Goal: Task Accomplishment & Management: Manage account settings

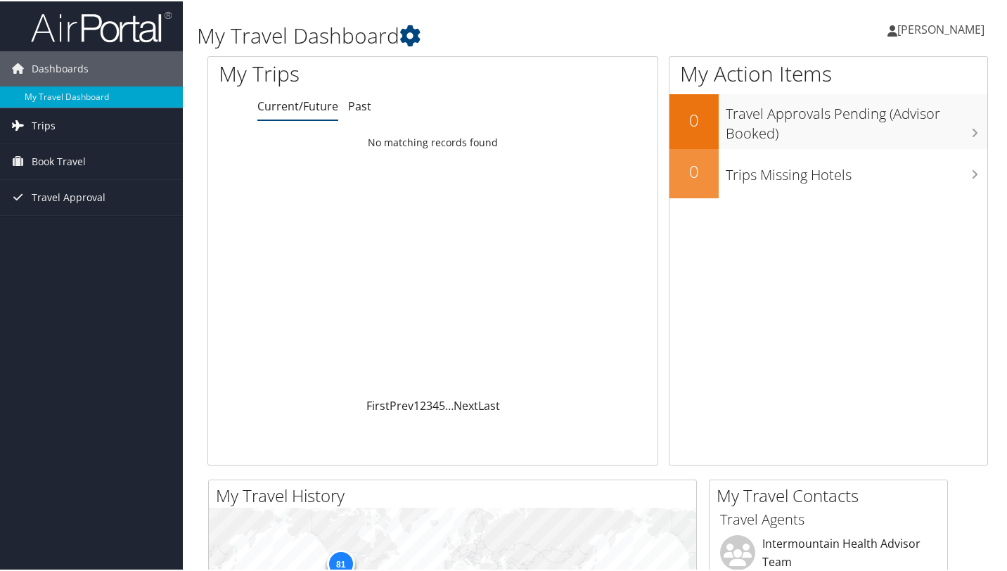
click at [46, 124] on span "Trips" at bounding box center [44, 124] width 24 height 35
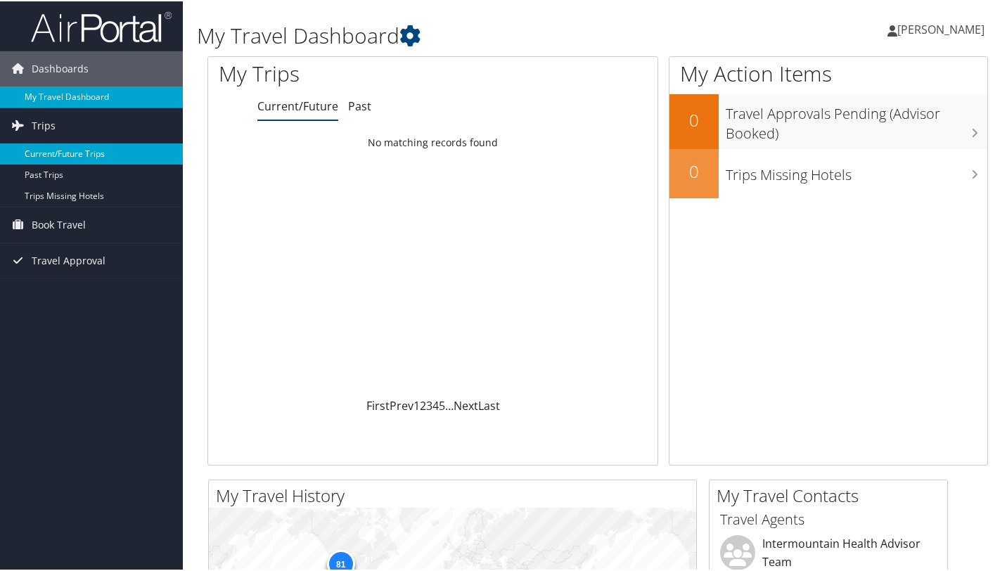
click at [56, 151] on link "Current/Future Trips" at bounding box center [91, 152] width 183 height 21
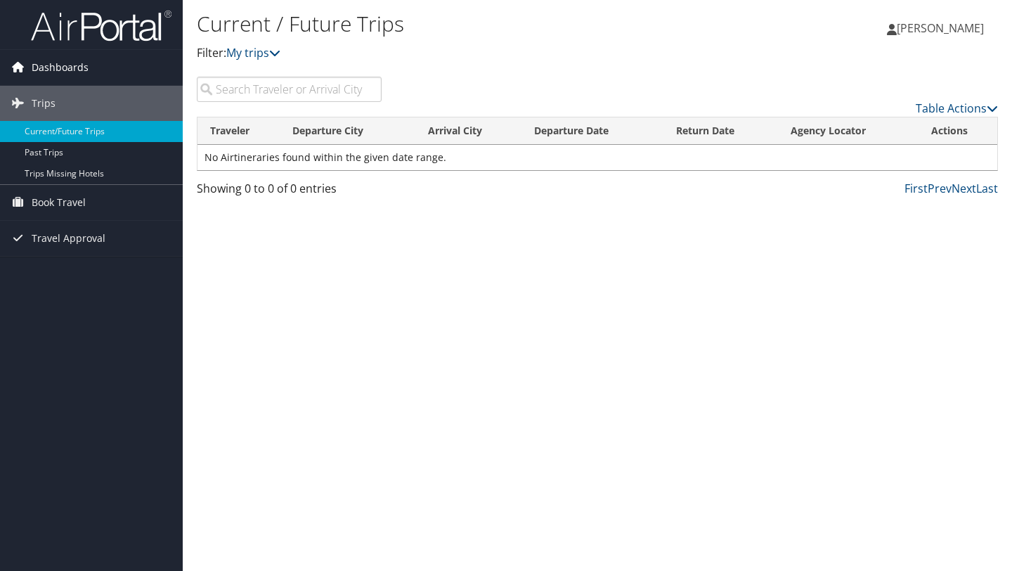
click at [43, 70] on span "Dashboards" at bounding box center [60, 67] width 57 height 35
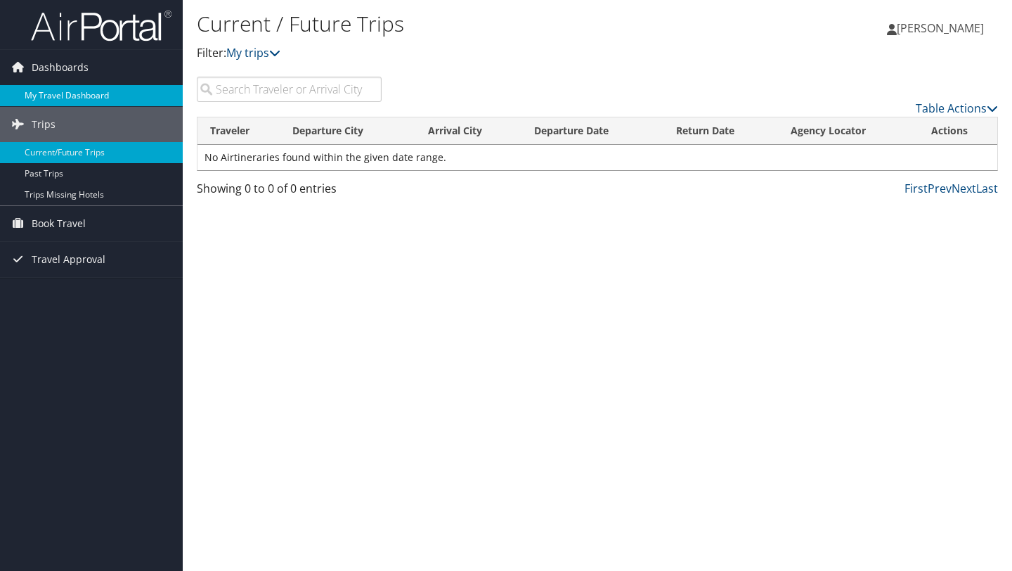
click at [50, 96] on link "My Travel Dashboard" at bounding box center [91, 95] width 183 height 21
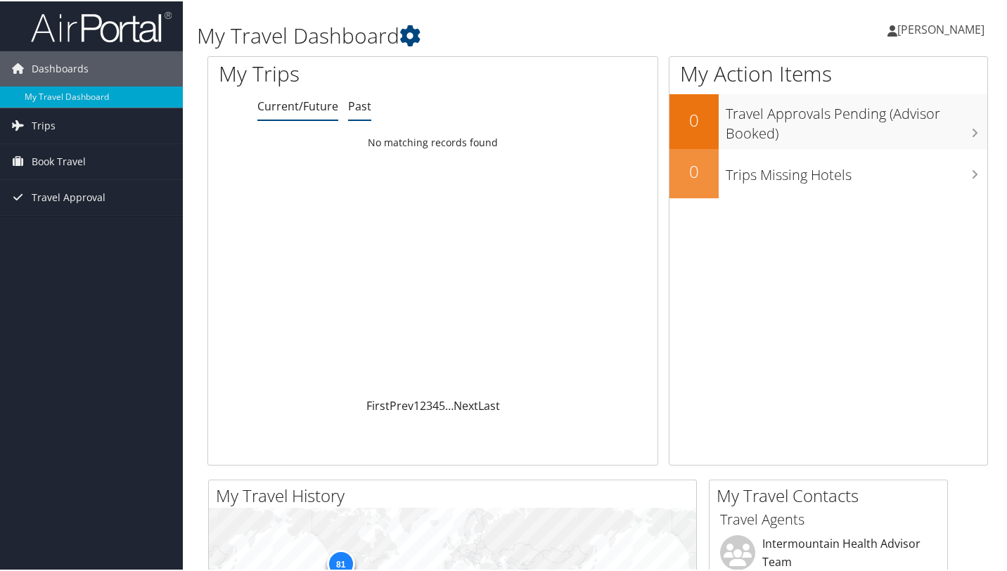
click at [356, 107] on link "Past" at bounding box center [359, 104] width 23 height 15
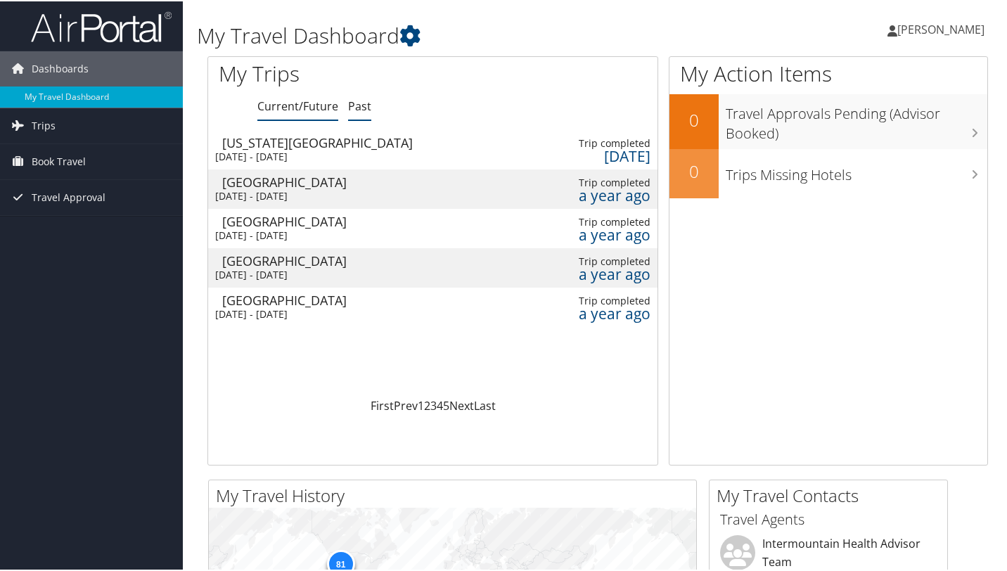
click at [309, 104] on link "Current/Future" at bounding box center [297, 104] width 81 height 15
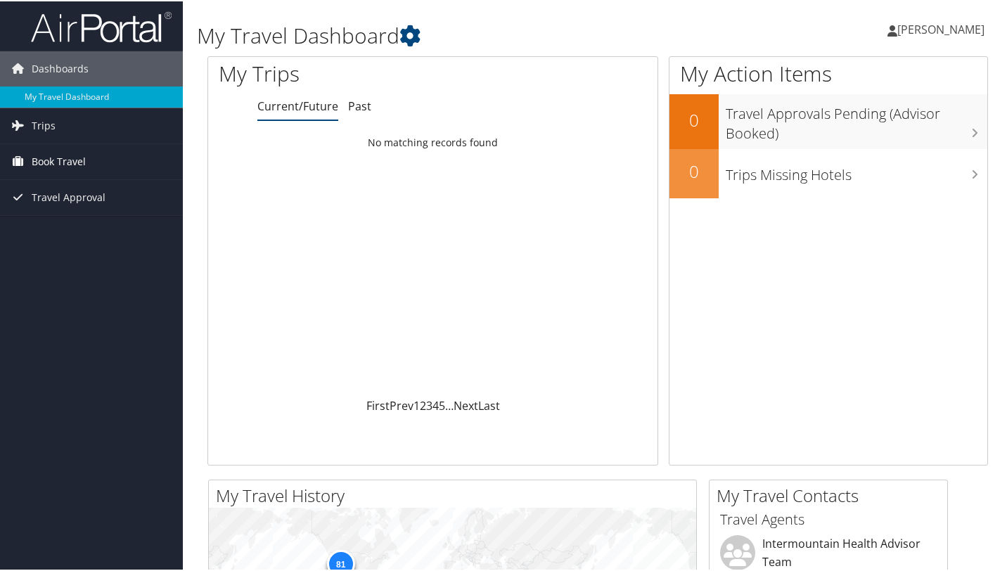
click at [48, 151] on span "Book Travel" at bounding box center [59, 160] width 54 height 35
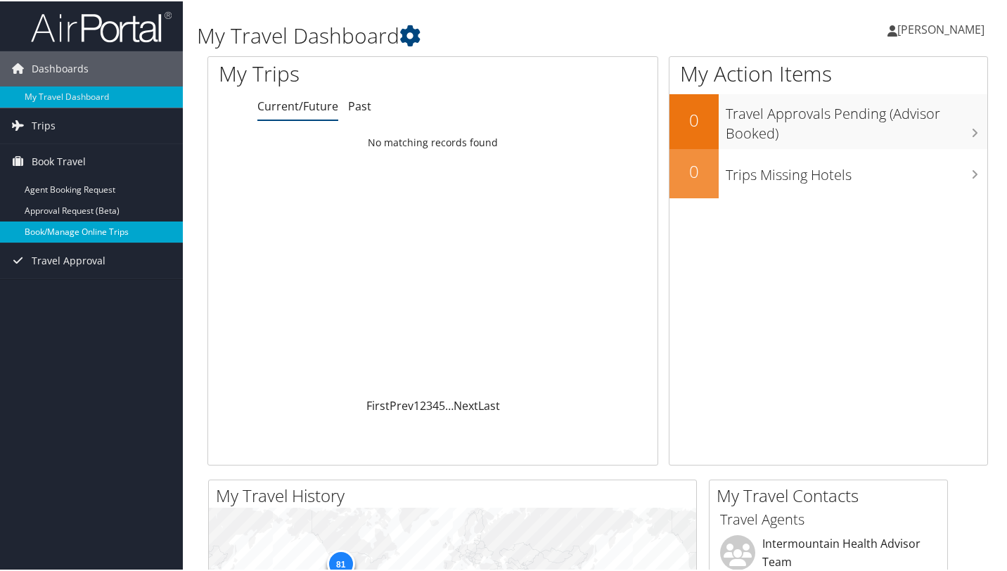
click at [79, 232] on link "Book/Manage Online Trips" at bounding box center [91, 230] width 183 height 21
